Goal: Transaction & Acquisition: Book appointment/travel/reservation

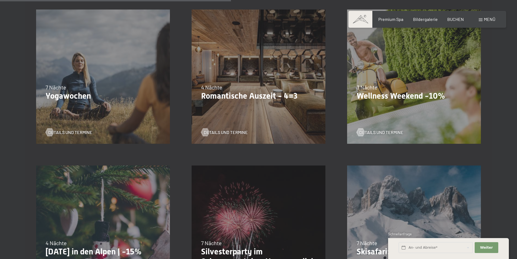
scroll to position [480, 0]
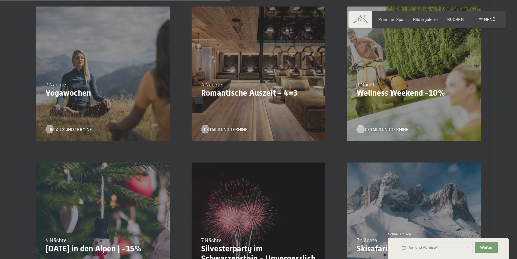
click at [383, 128] on span "Details und Termine" at bounding box center [387, 129] width 44 height 6
click at [382, 129] on span "Details und Termine" at bounding box center [387, 129] width 44 height 6
click at [226, 130] on span "Details und Termine" at bounding box center [231, 129] width 44 height 6
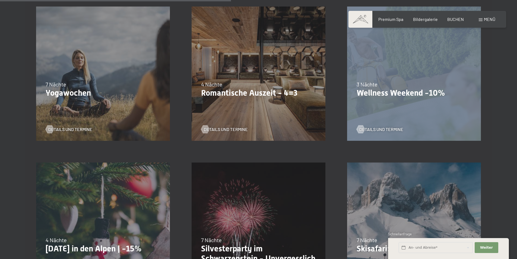
drag, startPoint x: 517, startPoint y: 121, endPoint x: 522, endPoint y: 150, distance: 29.5
click at [517, 150] on html "Buchen Anfragen Premium Spa Bildergalerie BUCHEN Menü DE IT EN Gutschein Bilder…" at bounding box center [258, 189] width 517 height 1339
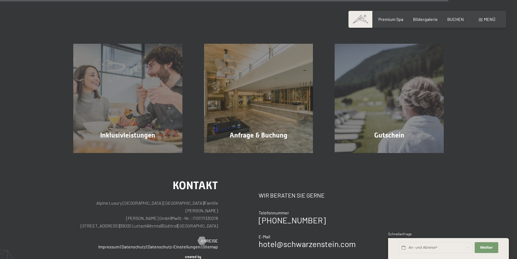
scroll to position [964, 0]
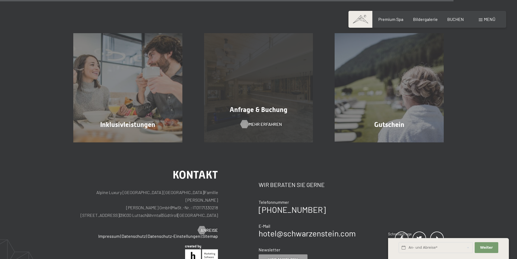
click at [251, 125] on span "Mehr erfahren" at bounding box center [265, 124] width 33 height 6
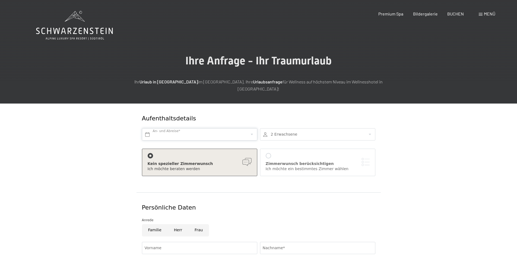
click at [254, 128] on input "text" at bounding box center [199, 134] width 115 height 12
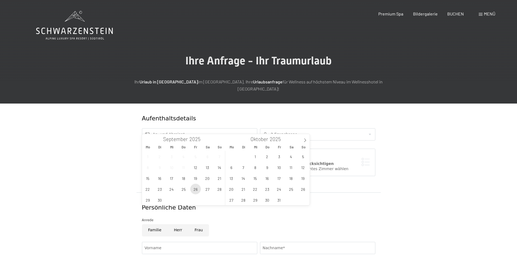
click at [197, 190] on span "26" at bounding box center [195, 189] width 11 height 11
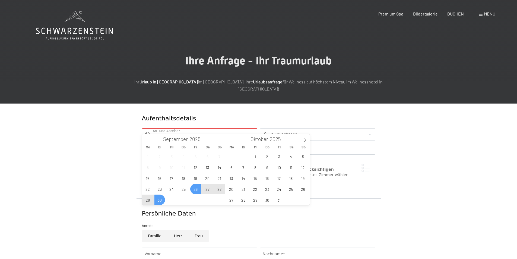
click at [160, 201] on span "30" at bounding box center [159, 199] width 11 height 11
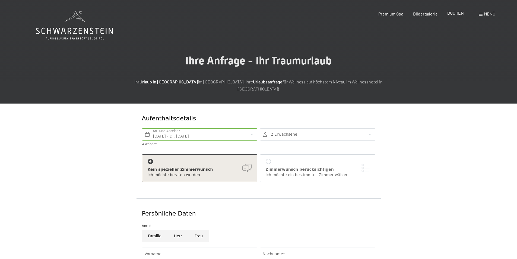
click at [453, 14] on span "BUCHEN" at bounding box center [455, 12] width 17 height 5
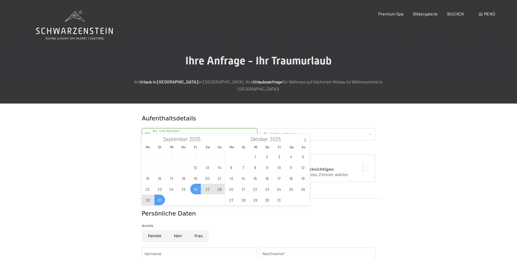
click at [163, 128] on input "Fr. 26.09.2025 - Di. 30.09.2025" at bounding box center [199, 134] width 115 height 12
click at [270, 190] on span "23" at bounding box center [267, 189] width 11 height 11
click at [232, 201] on span "27" at bounding box center [231, 199] width 11 height 11
type input "Do. 23.10.2025 - Mo. 27.10.2025"
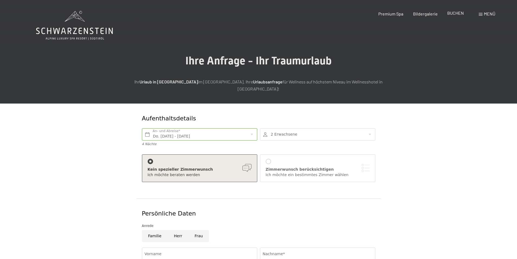
click at [456, 15] on div "BUCHEN" at bounding box center [455, 13] width 17 height 6
click at [454, 14] on span "BUCHEN" at bounding box center [455, 12] width 17 height 5
click at [458, 15] on span "BUCHEN" at bounding box center [455, 12] width 17 height 5
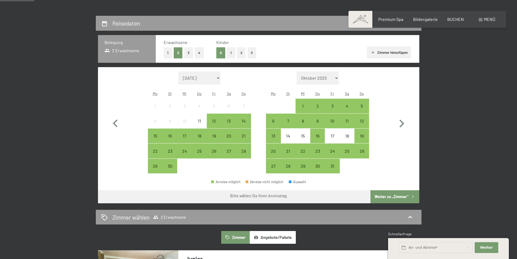
scroll to position [121, 0]
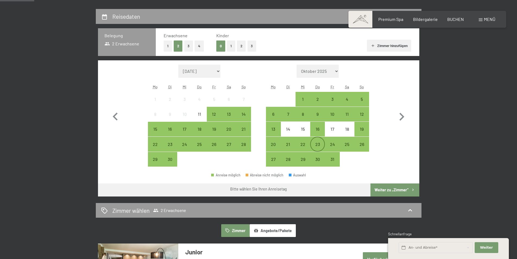
click at [318, 145] on div "23" at bounding box center [318, 149] width 14 height 14
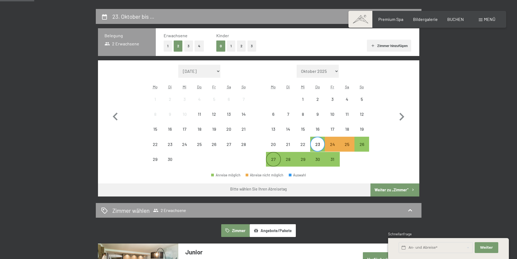
click at [268, 161] on div "27" at bounding box center [274, 164] width 14 height 14
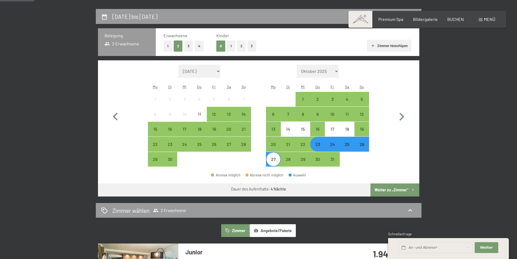
click at [381, 187] on button "Weiter zu „Zimmer“" at bounding box center [395, 189] width 49 height 13
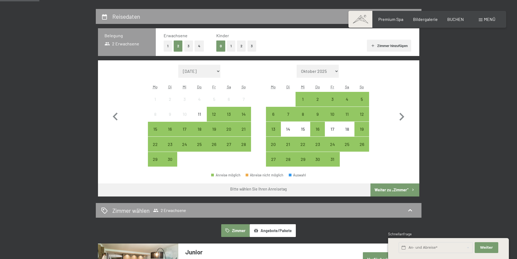
scroll to position [139, 0]
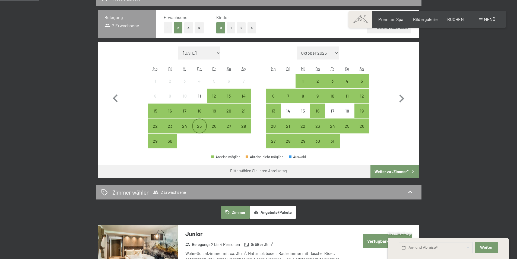
click at [197, 125] on div "25" at bounding box center [200, 131] width 14 height 14
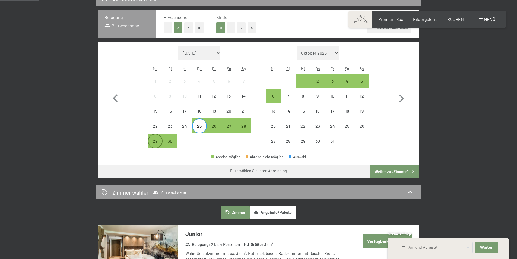
click at [158, 140] on div "29" at bounding box center [156, 146] width 14 height 14
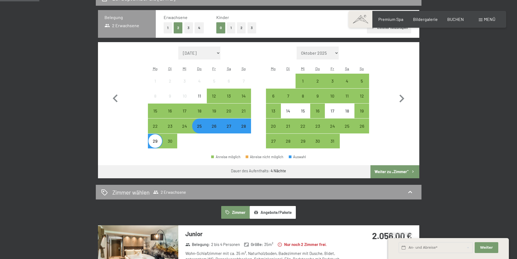
click at [399, 170] on button "Weiter zu „Zimmer“" at bounding box center [395, 171] width 49 height 13
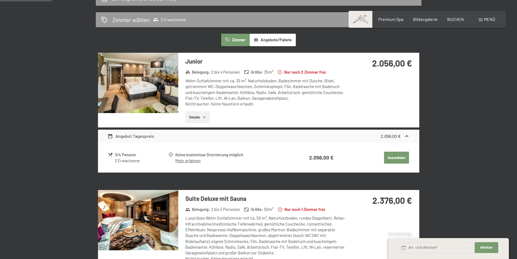
scroll to position [130, 0]
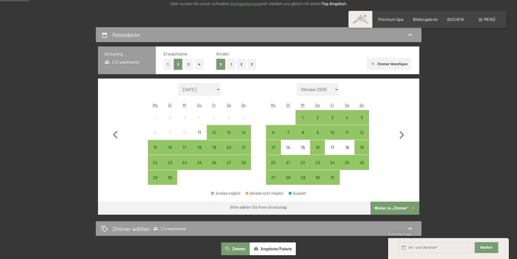
scroll to position [107, 0]
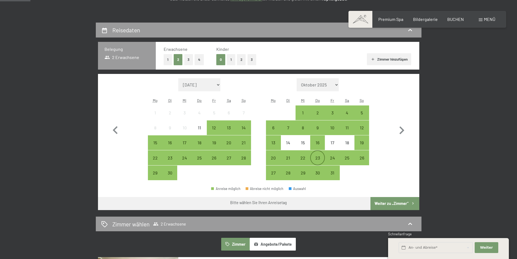
click at [321, 159] on div "23" at bounding box center [318, 163] width 14 height 14
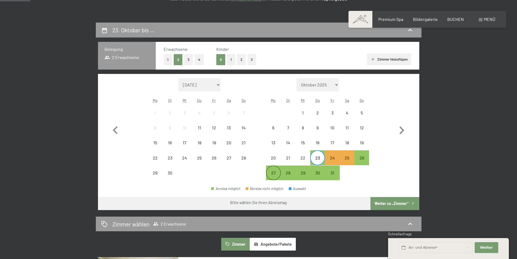
click at [270, 177] on div "27" at bounding box center [274, 177] width 14 height 14
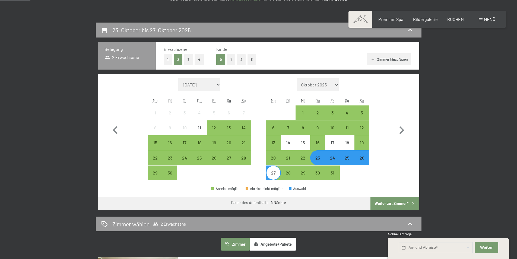
click at [390, 206] on button "Weiter zu „Zimmer“" at bounding box center [395, 203] width 49 height 13
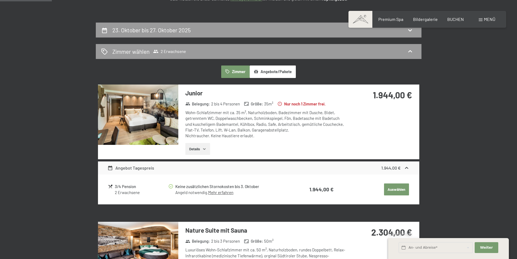
scroll to position [130, 0]
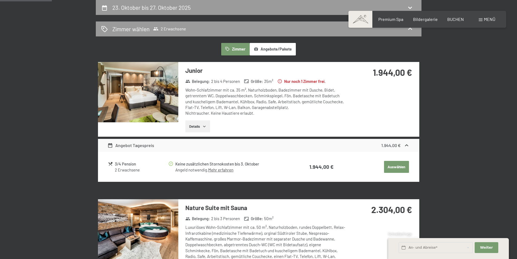
click at [160, 89] on img at bounding box center [138, 92] width 80 height 60
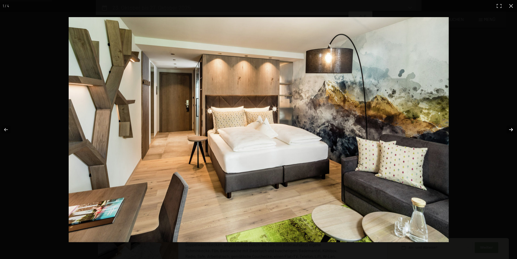
click at [509, 131] on button "button" at bounding box center [507, 129] width 19 height 27
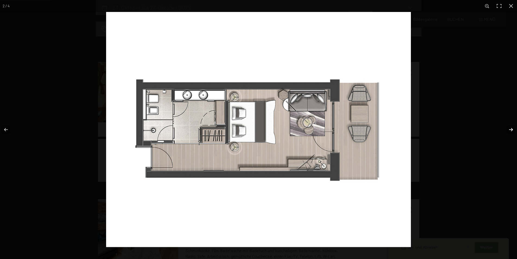
click at [509, 131] on button "button" at bounding box center [507, 129] width 19 height 27
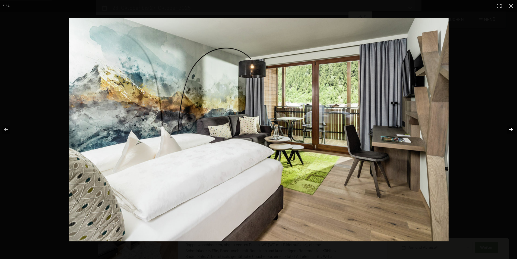
click at [509, 131] on button "button" at bounding box center [507, 129] width 19 height 27
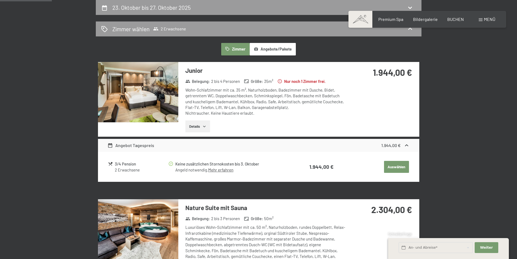
click at [0, 0] on button "button" at bounding box center [0, 0] width 0 height 0
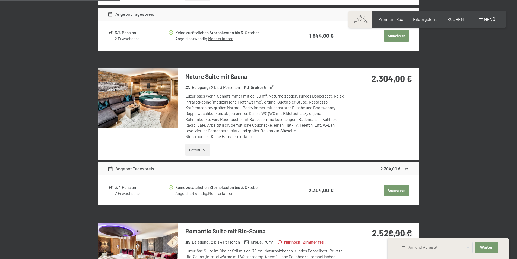
scroll to position [262, 0]
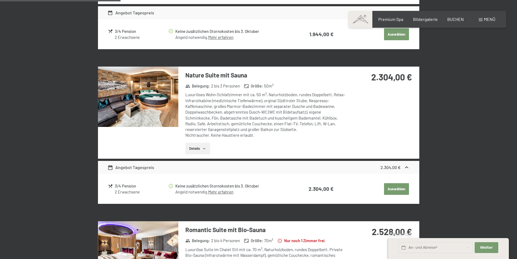
click at [141, 106] on img at bounding box center [138, 97] width 80 height 60
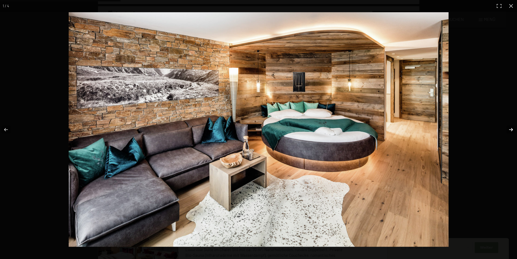
click at [511, 128] on button "button" at bounding box center [507, 129] width 19 height 27
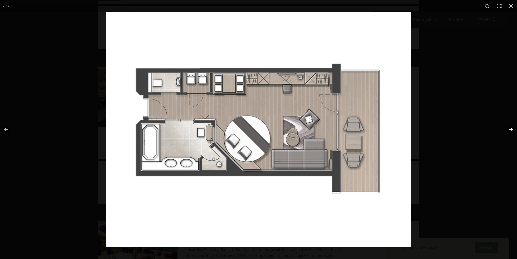
click at [511, 128] on button "button" at bounding box center [507, 129] width 19 height 27
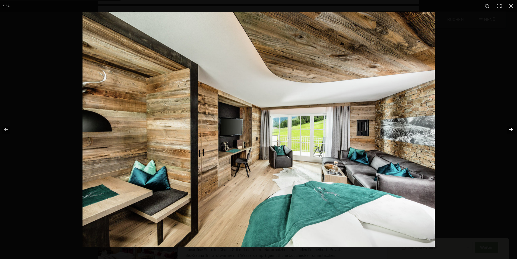
click at [511, 128] on button "button" at bounding box center [507, 129] width 19 height 27
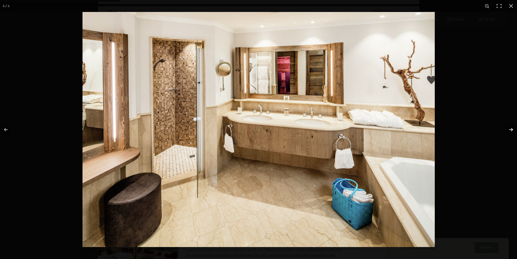
click at [511, 128] on button "button" at bounding box center [507, 129] width 19 height 27
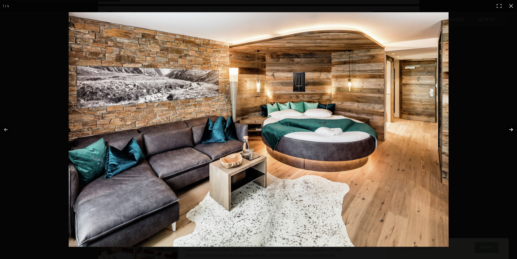
click at [511, 128] on button "button" at bounding box center [507, 129] width 19 height 27
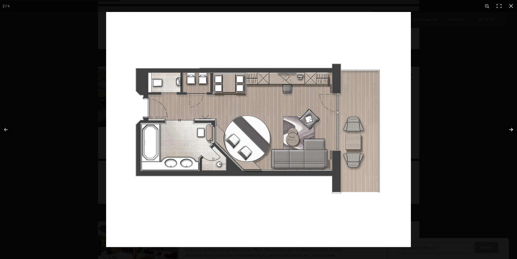
click at [511, 128] on button "button" at bounding box center [507, 129] width 19 height 27
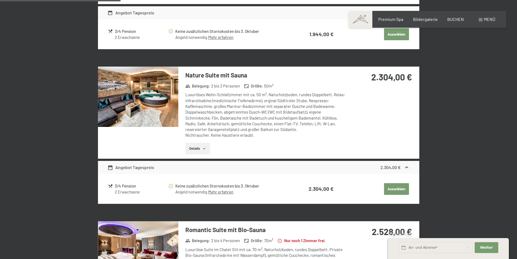
click at [0, 0] on button "button" at bounding box center [0, 0] width 0 height 0
drag, startPoint x: 516, startPoint y: 80, endPoint x: 520, endPoint y: 104, distance: 24.7
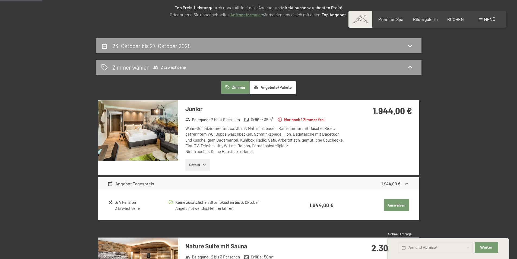
scroll to position [94, 0]
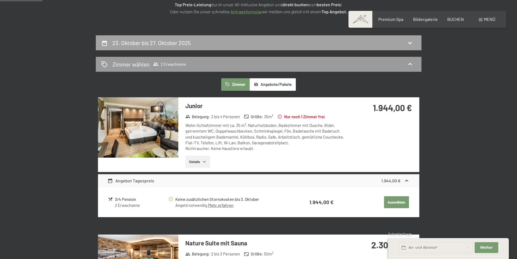
click at [410, 43] on icon at bounding box center [410, 43] width 4 height 2
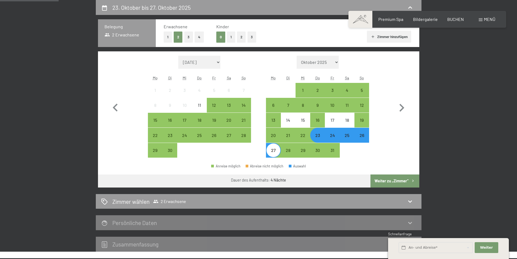
click at [333, 138] on div "24" at bounding box center [333, 140] width 14 height 14
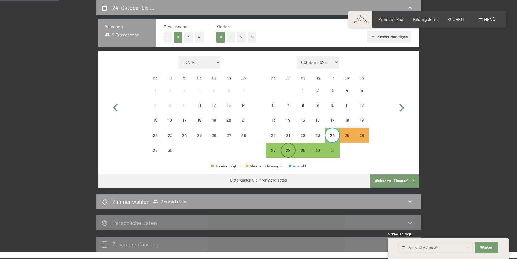
click at [290, 151] on div "28" at bounding box center [289, 155] width 14 height 14
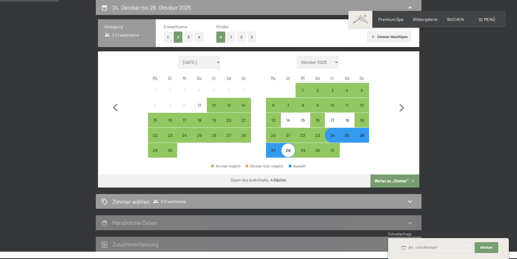
click at [391, 178] on button "Weiter zu „Zimmer“" at bounding box center [395, 180] width 49 height 13
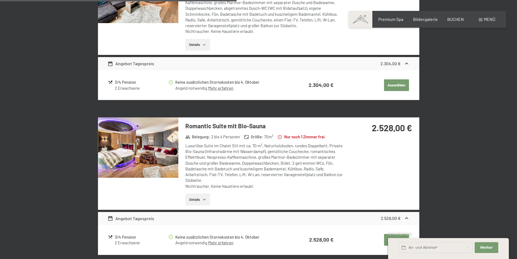
scroll to position [0, 0]
